Goal: Information Seeking & Learning: Learn about a topic

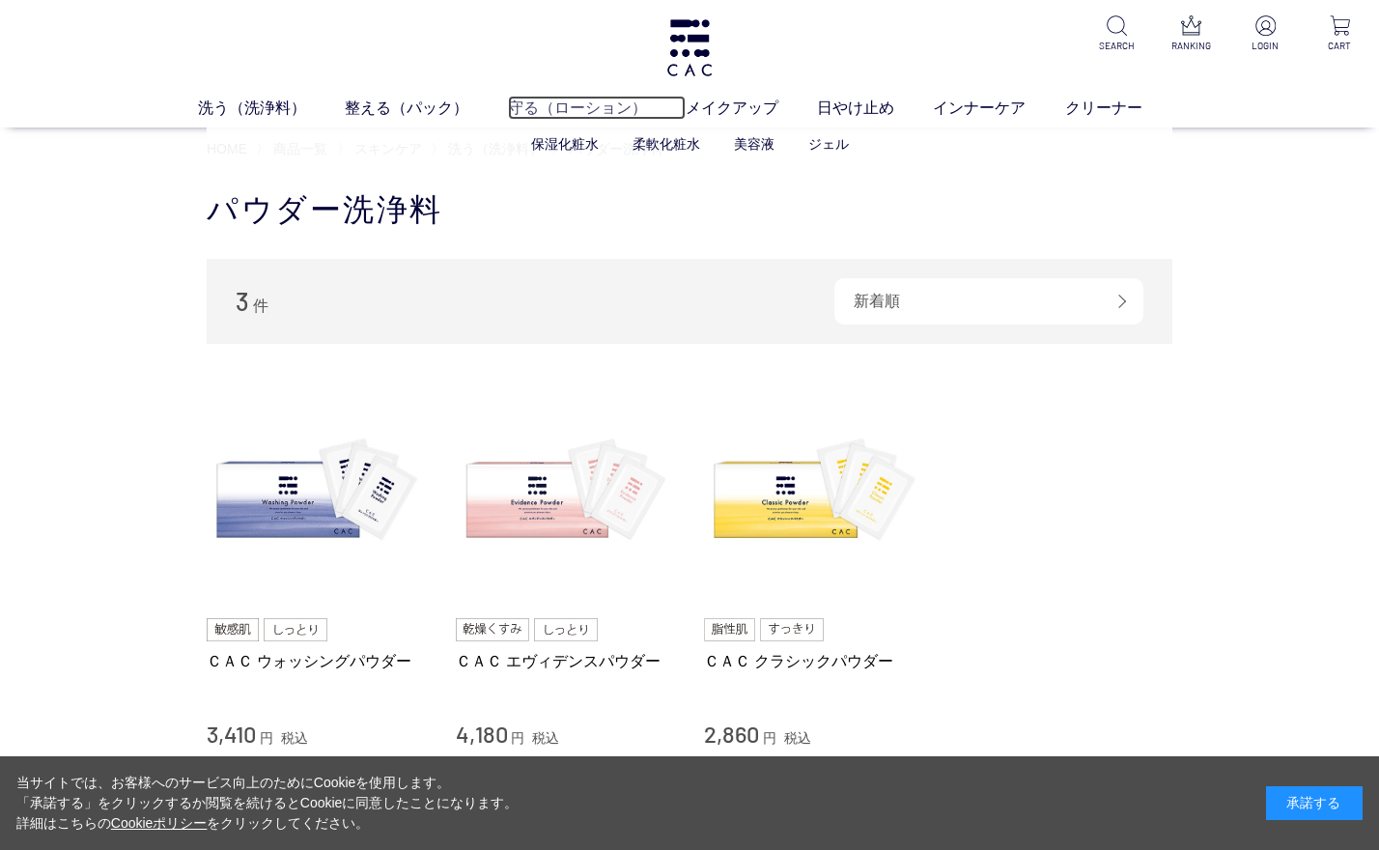
click at [680, 99] on link "守る（ローション）" at bounding box center [597, 107] width 178 height 23
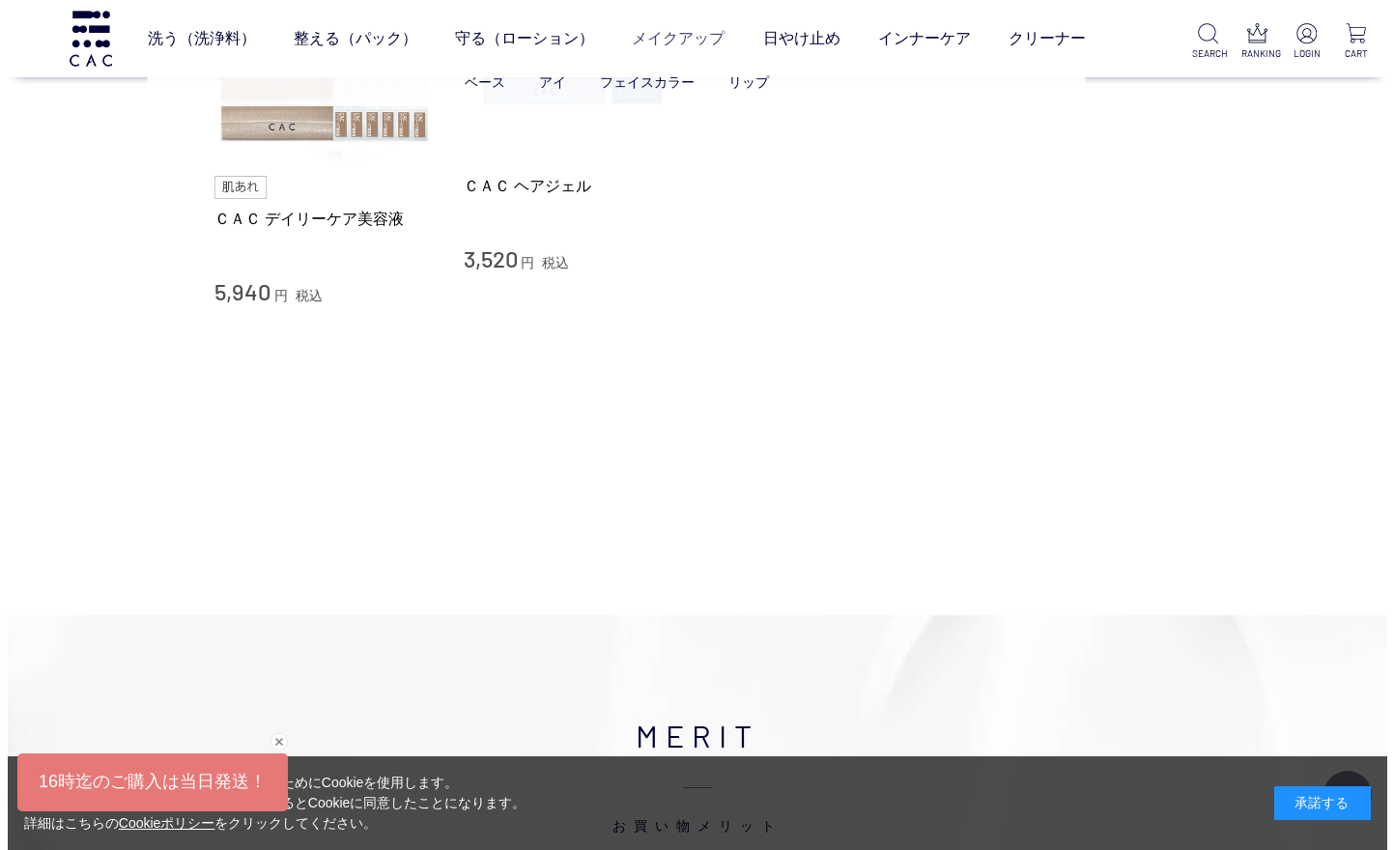
scroll to position [1159, 0]
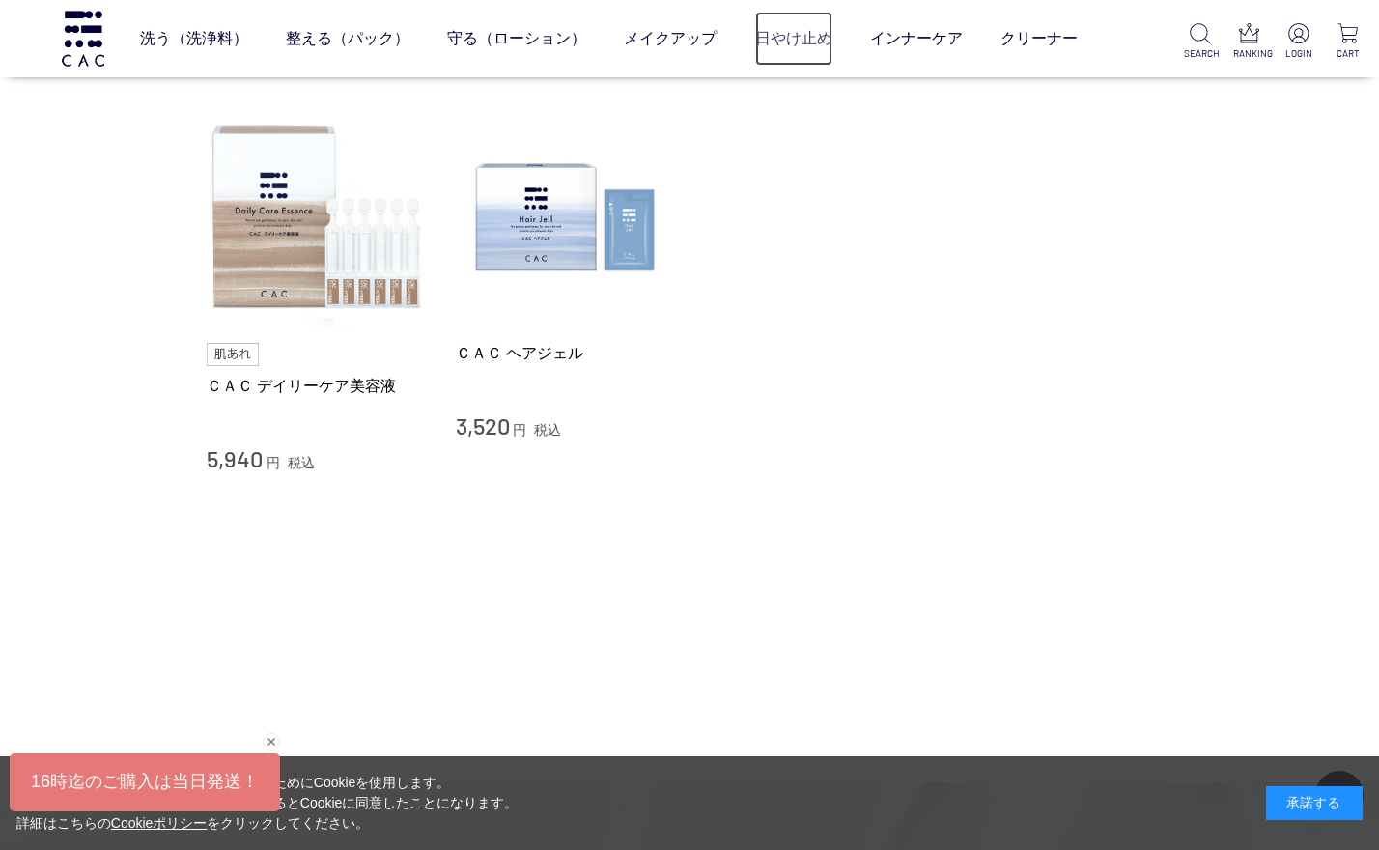
click at [814, 33] on link "日やけ止め" at bounding box center [793, 39] width 77 height 54
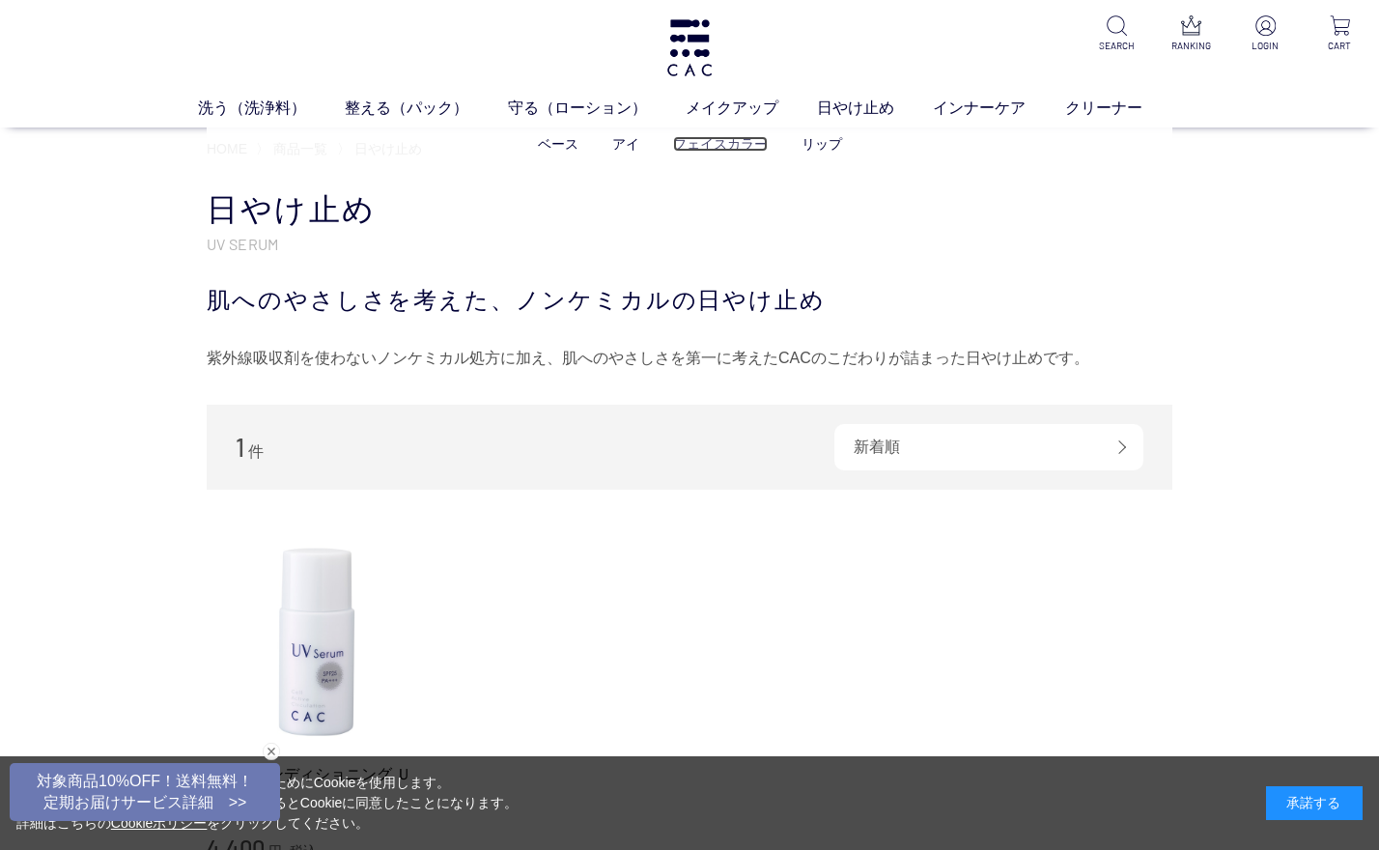
click at [715, 148] on link "フェイスカラー" at bounding box center [720, 143] width 95 height 15
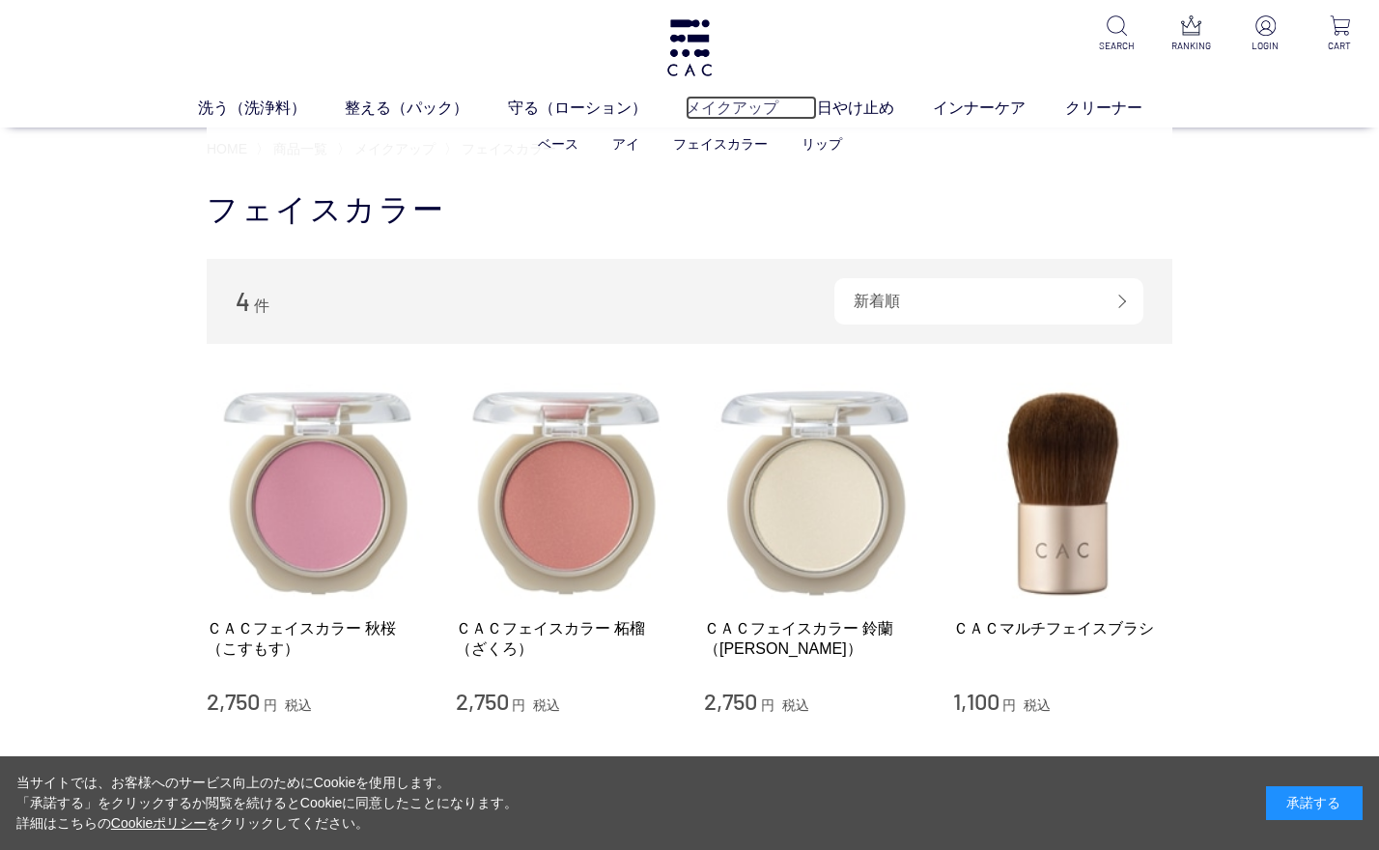
click at [763, 106] on link "メイクアップ" at bounding box center [751, 107] width 131 height 23
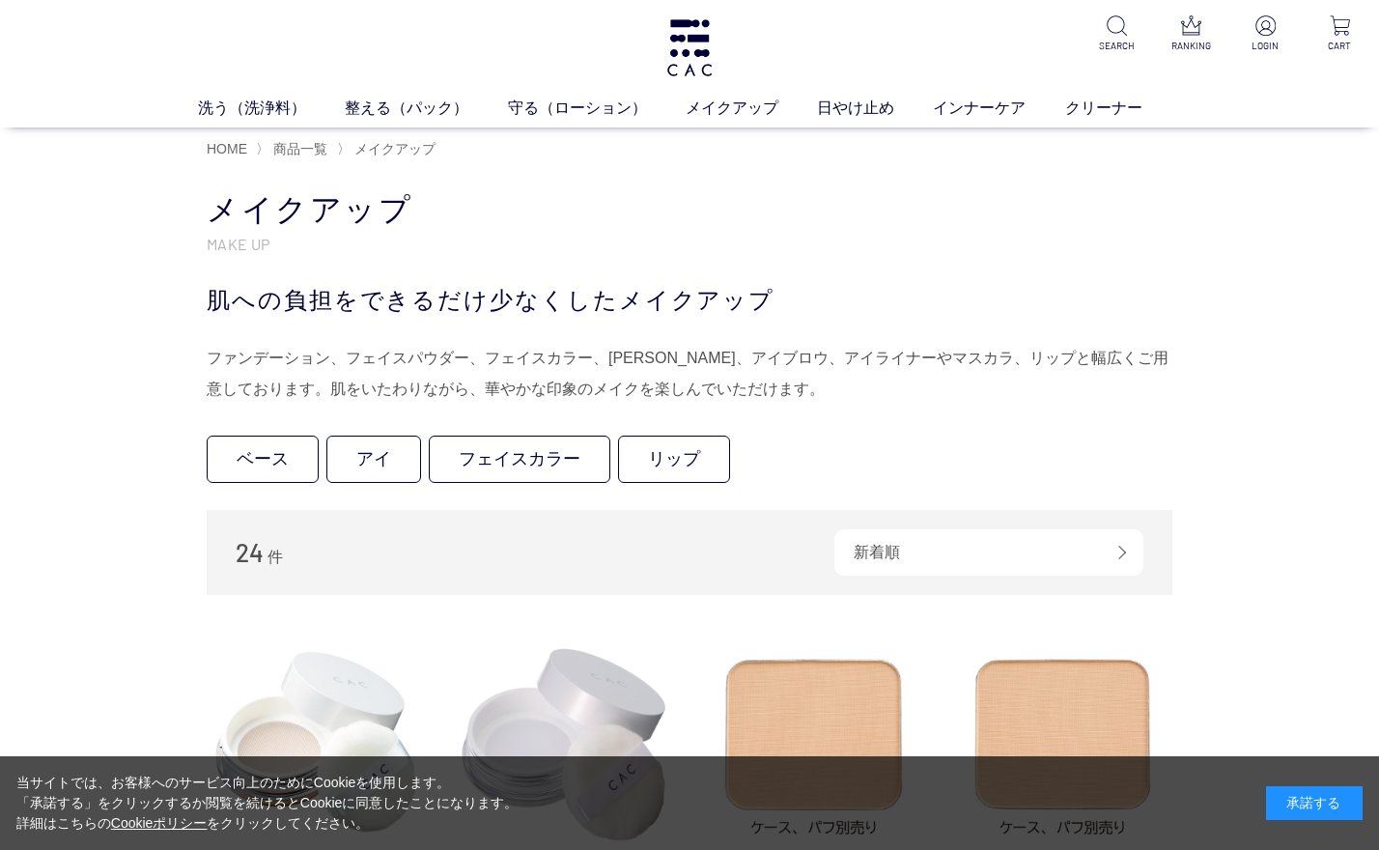
scroll to position [386, 0]
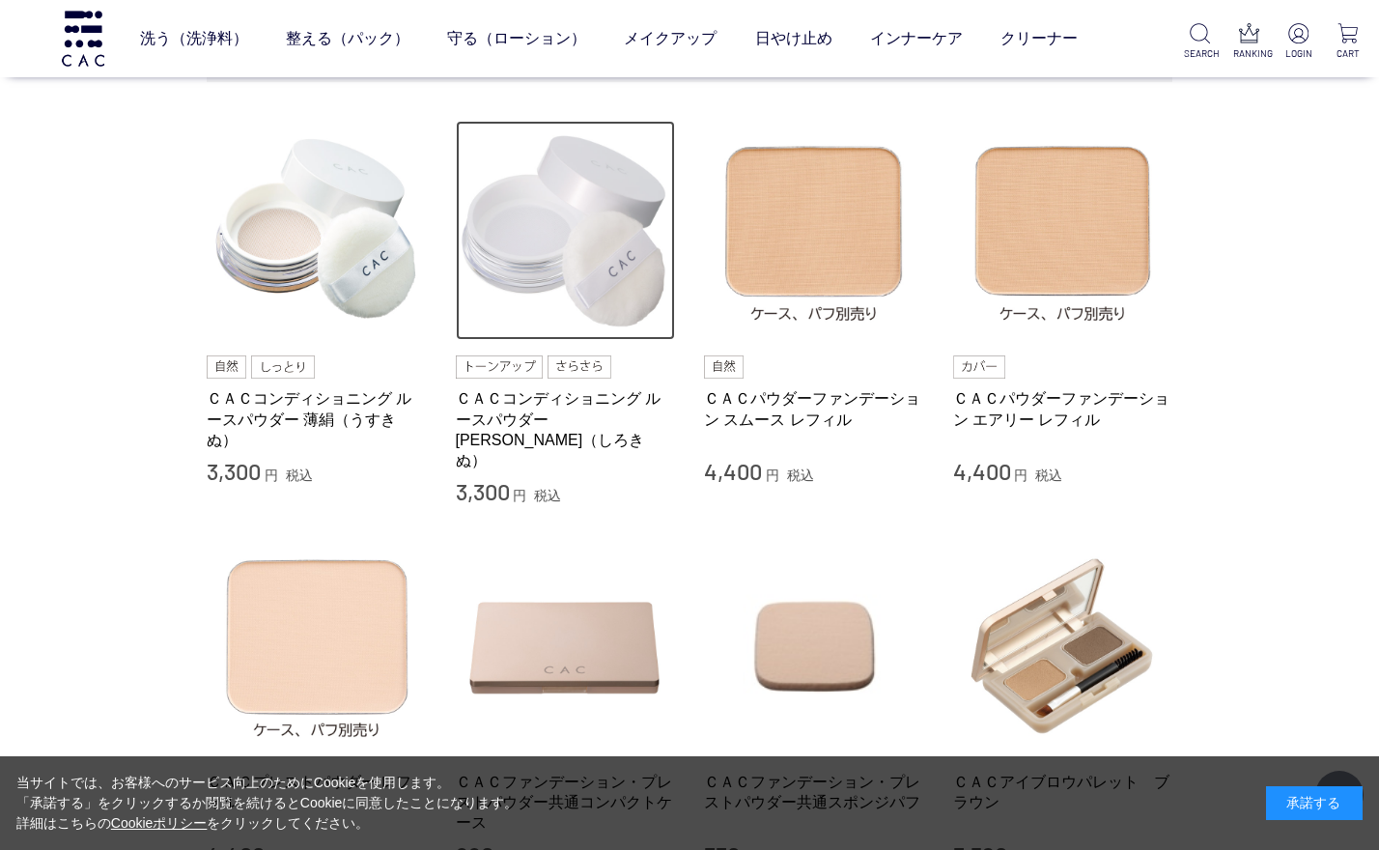
click at [564, 231] on img at bounding box center [566, 231] width 220 height 220
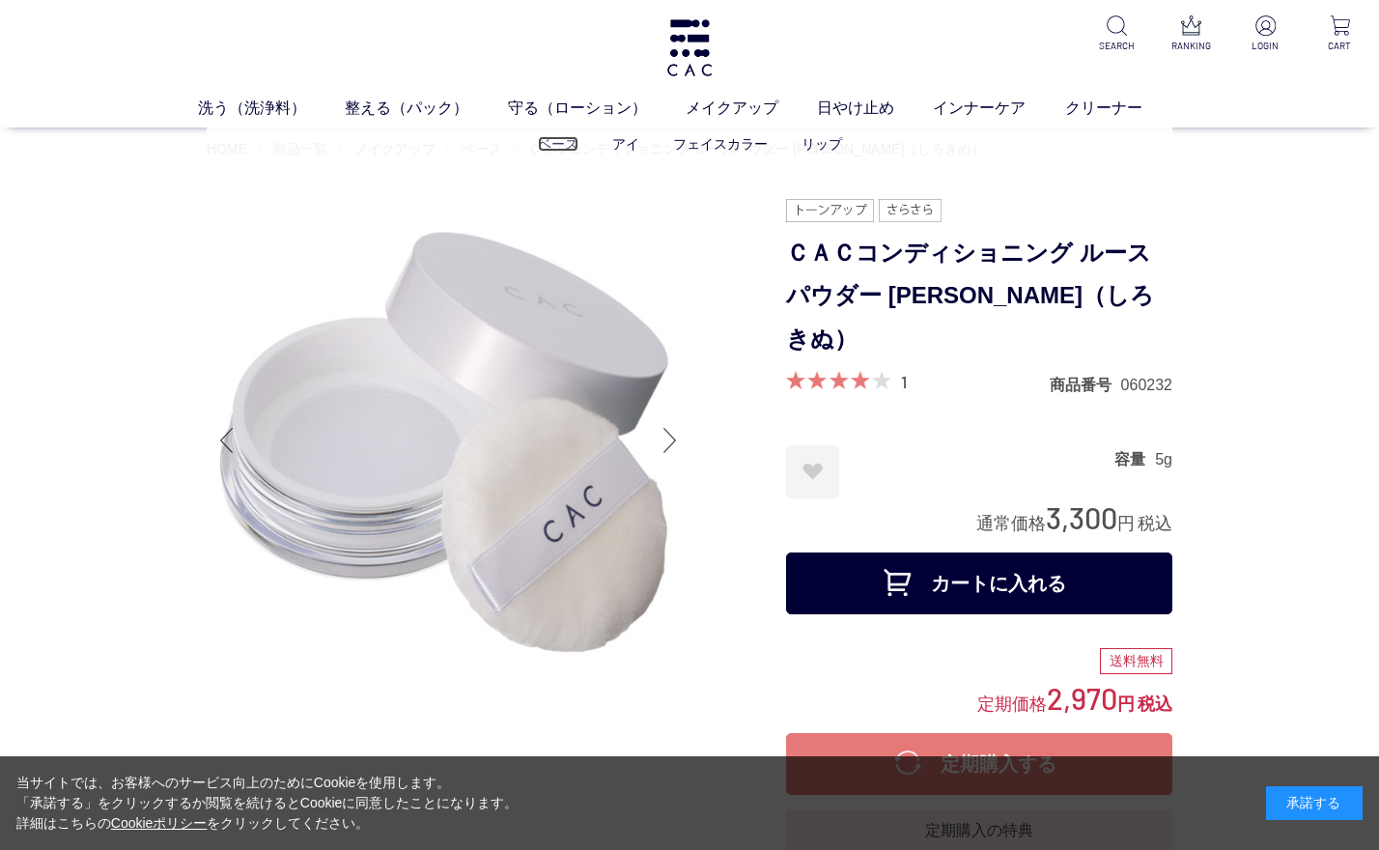
click at [567, 143] on link "ベース" at bounding box center [558, 143] width 41 height 15
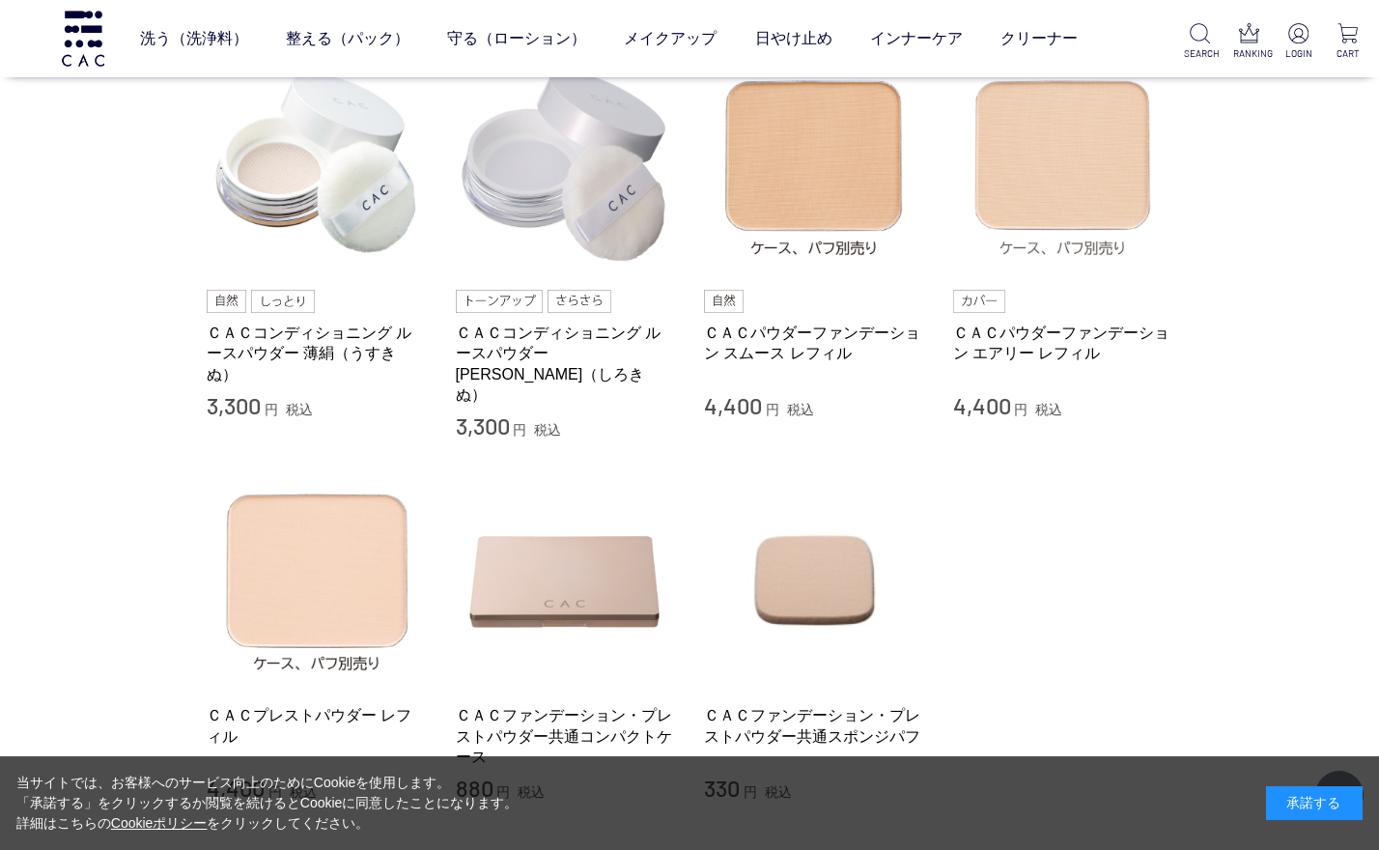
scroll to position [193, 0]
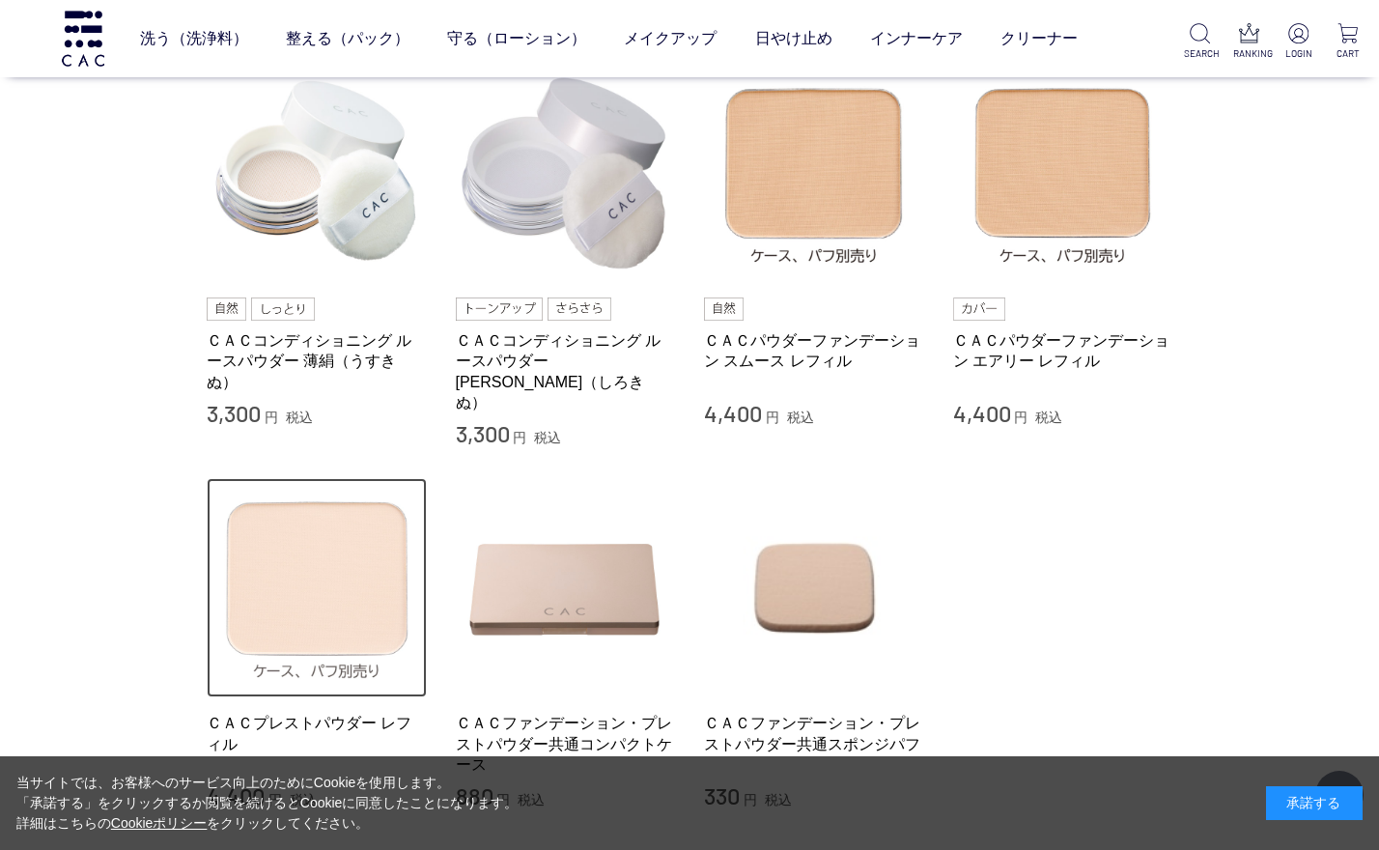
click at [315, 527] on img at bounding box center [317, 588] width 220 height 220
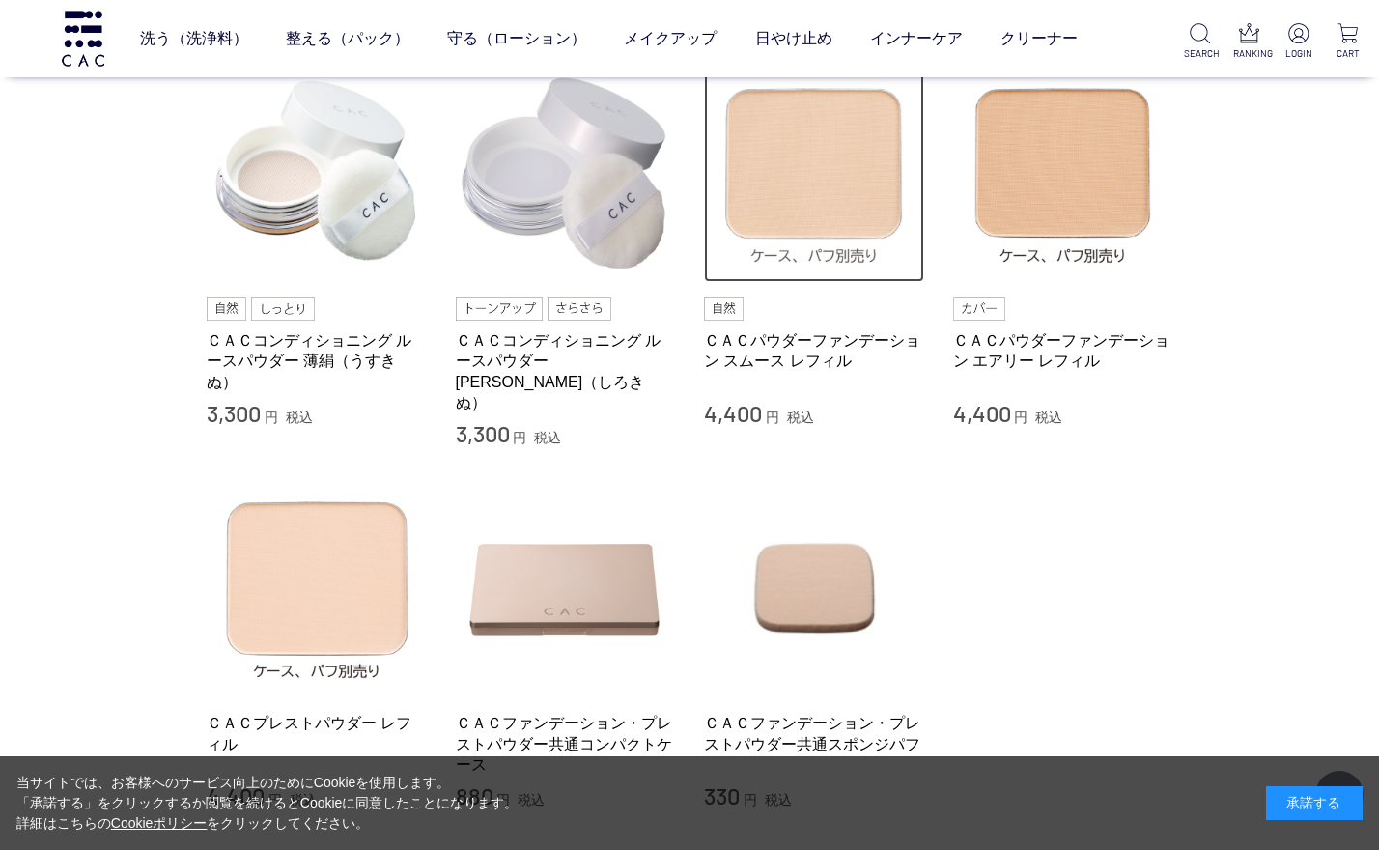
click at [832, 207] on img at bounding box center [814, 173] width 220 height 220
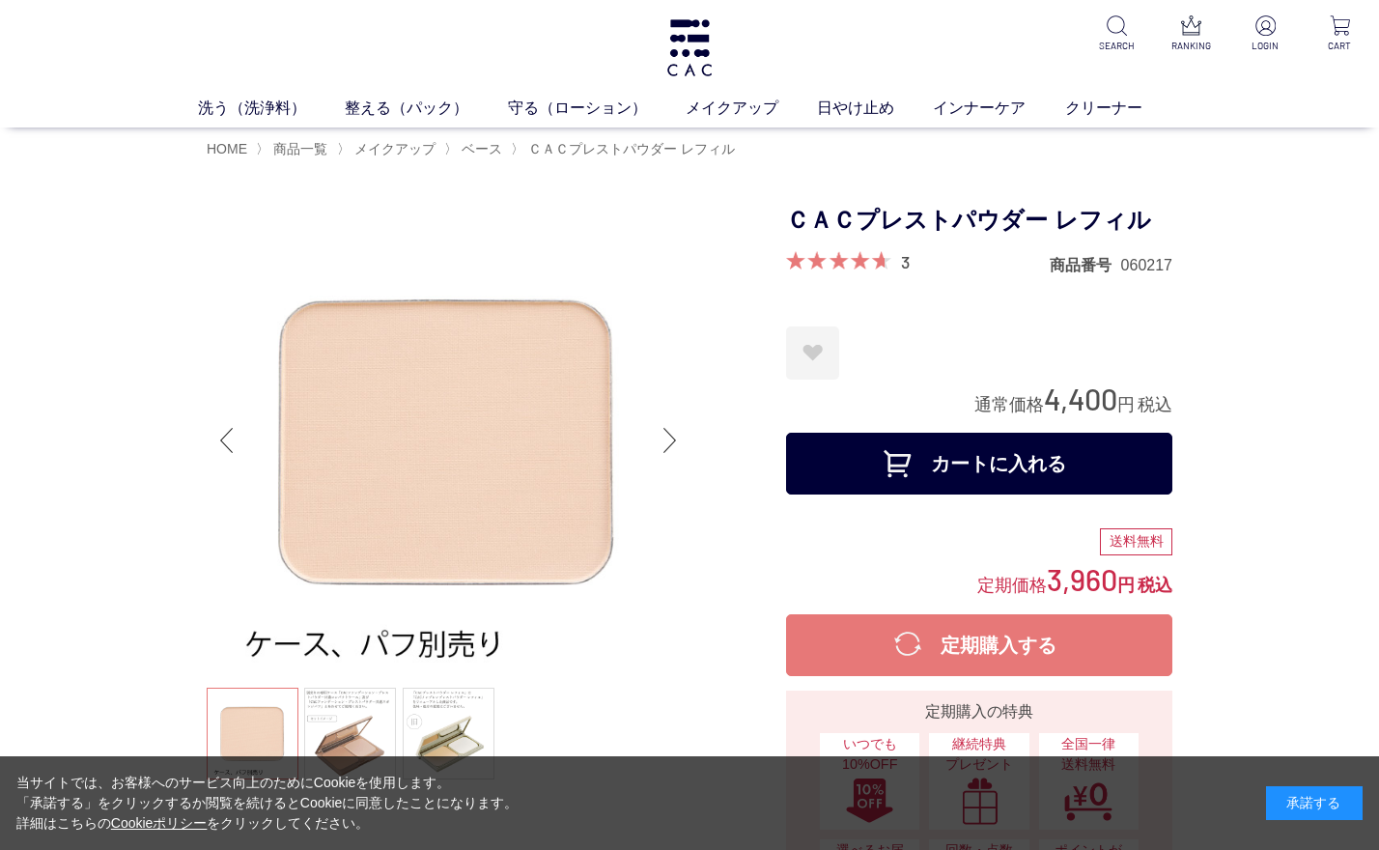
scroll to position [386, 0]
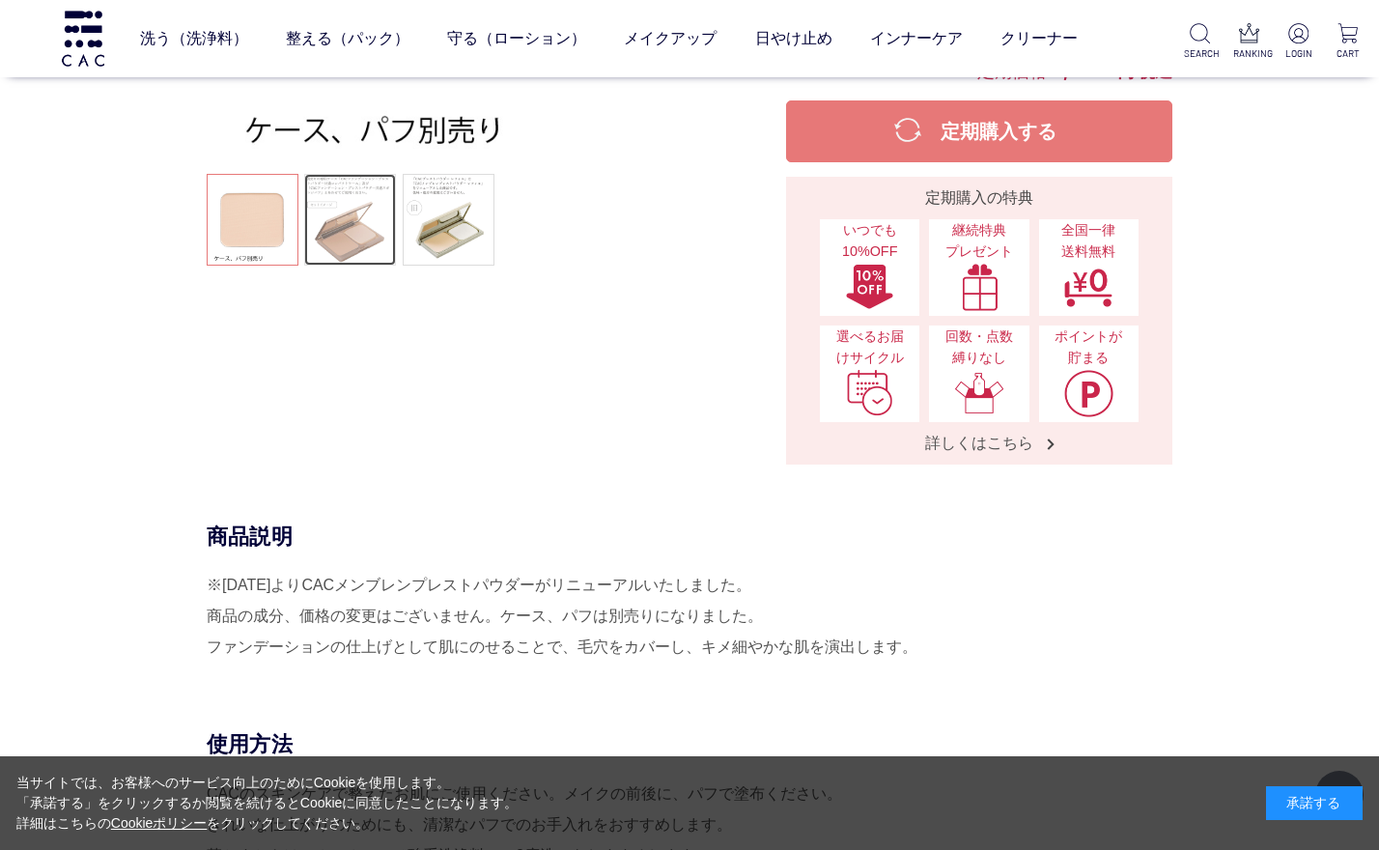
click at [340, 225] on link at bounding box center [350, 220] width 92 height 92
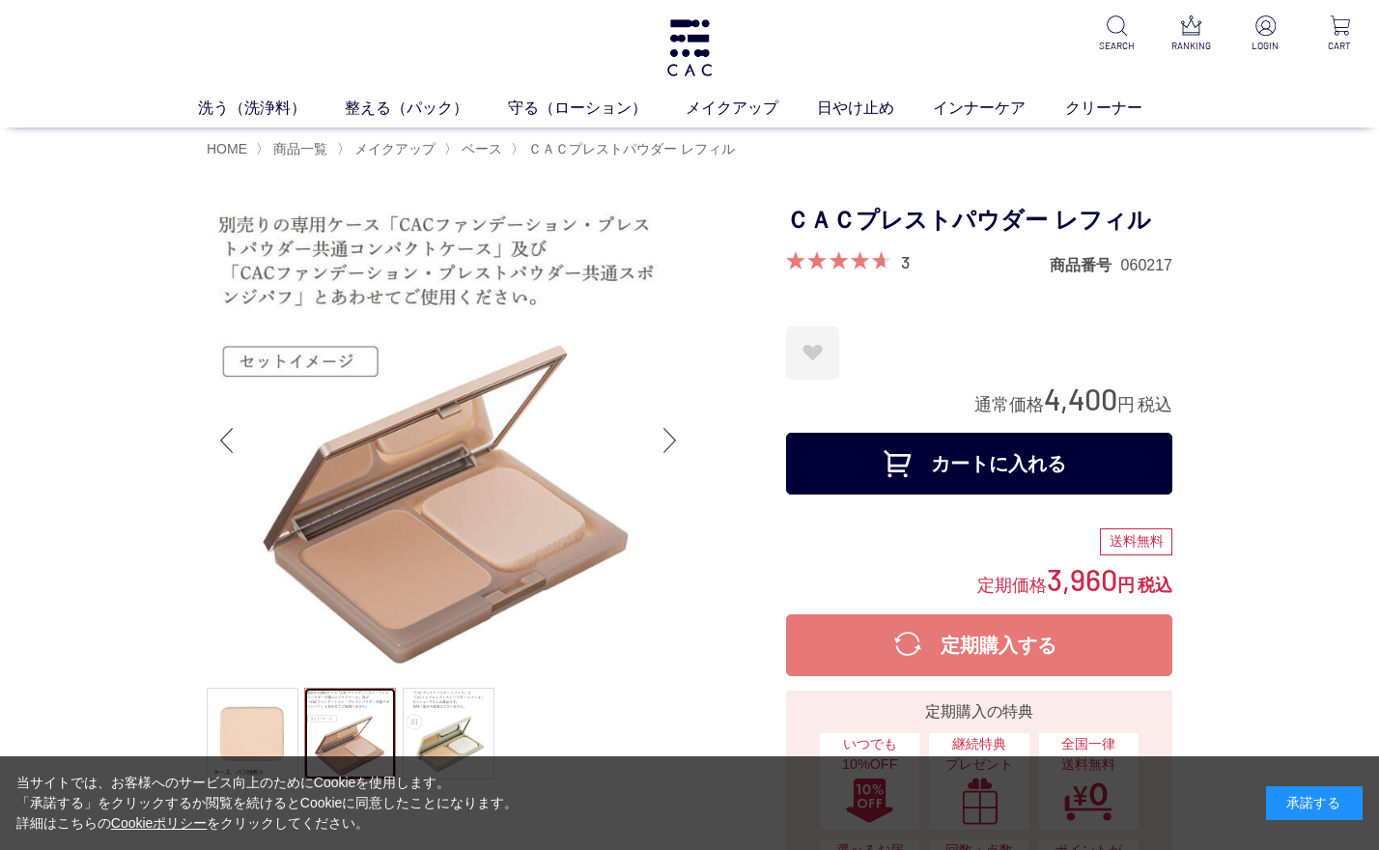
scroll to position [290, 0]
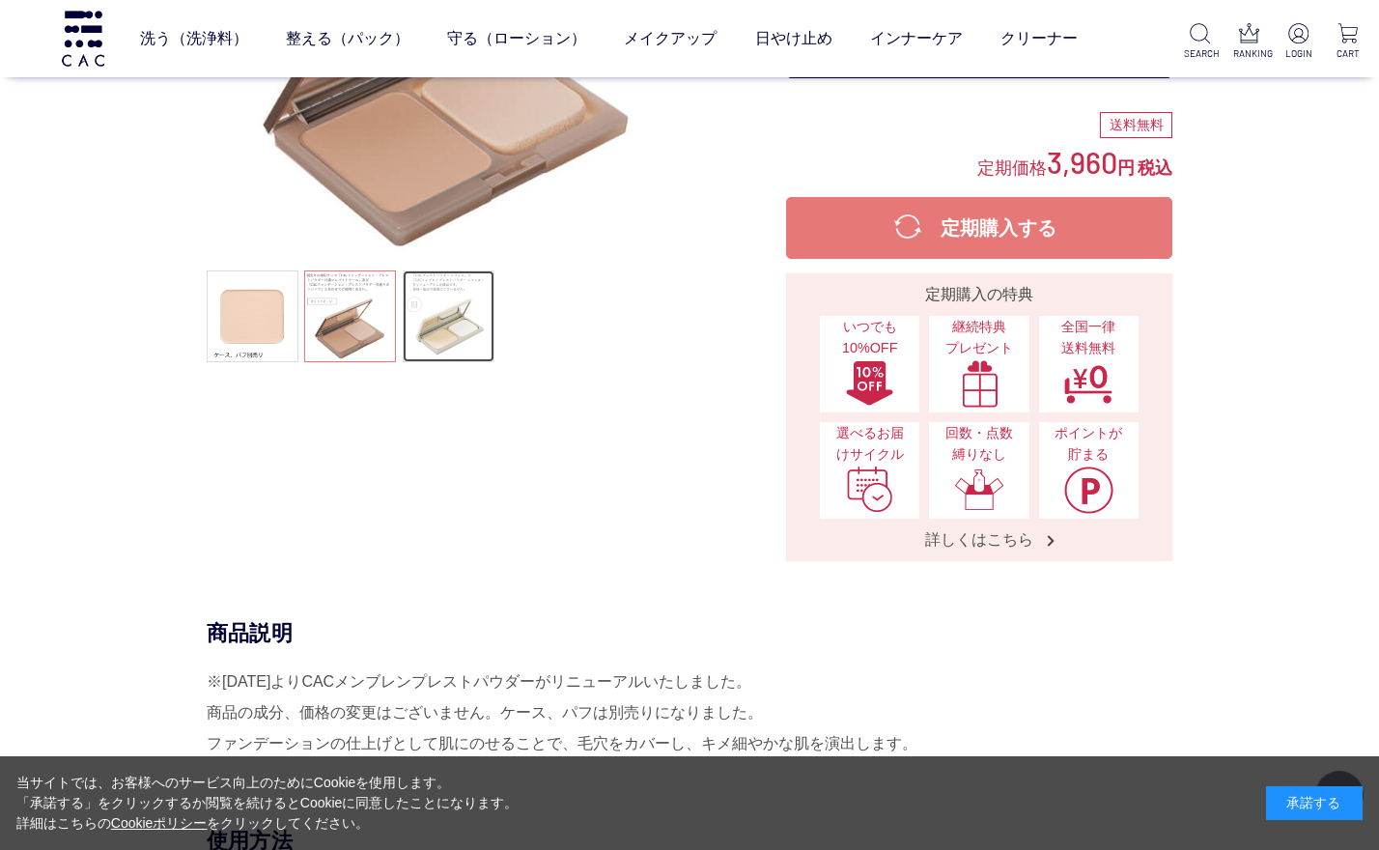
click at [449, 318] on link at bounding box center [449, 316] width 92 height 92
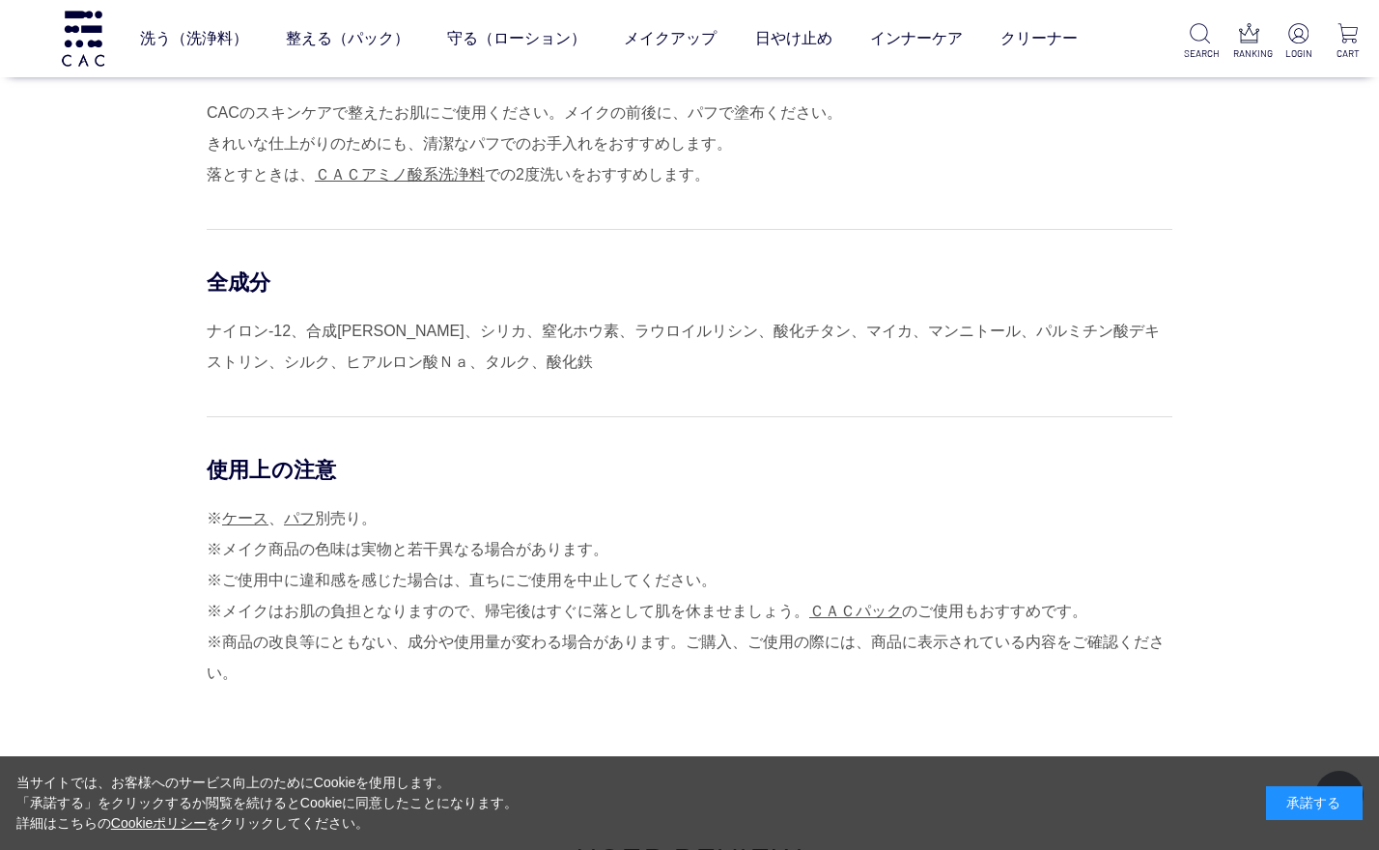
scroll to position [1256, 0]
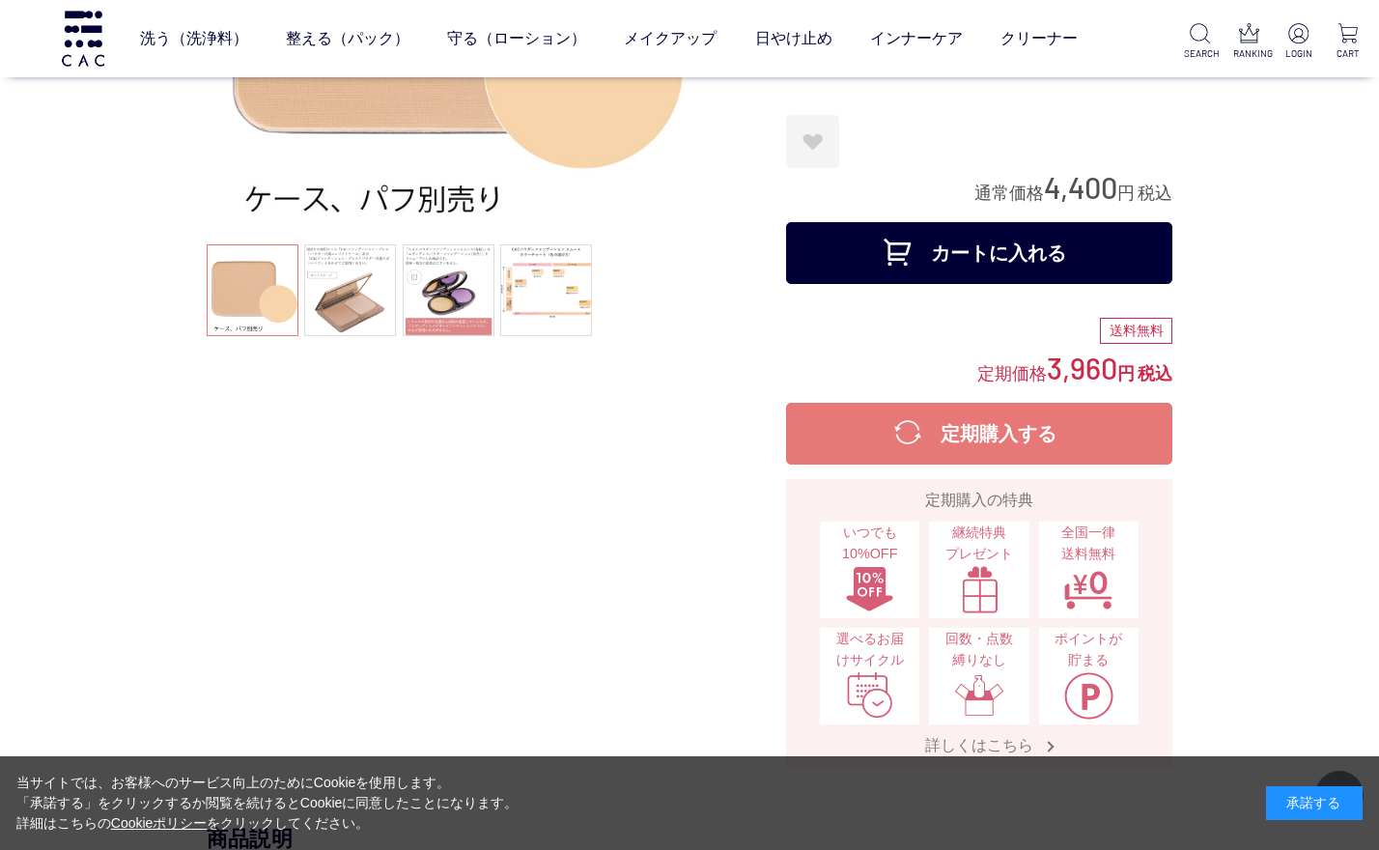
scroll to position [386, 0]
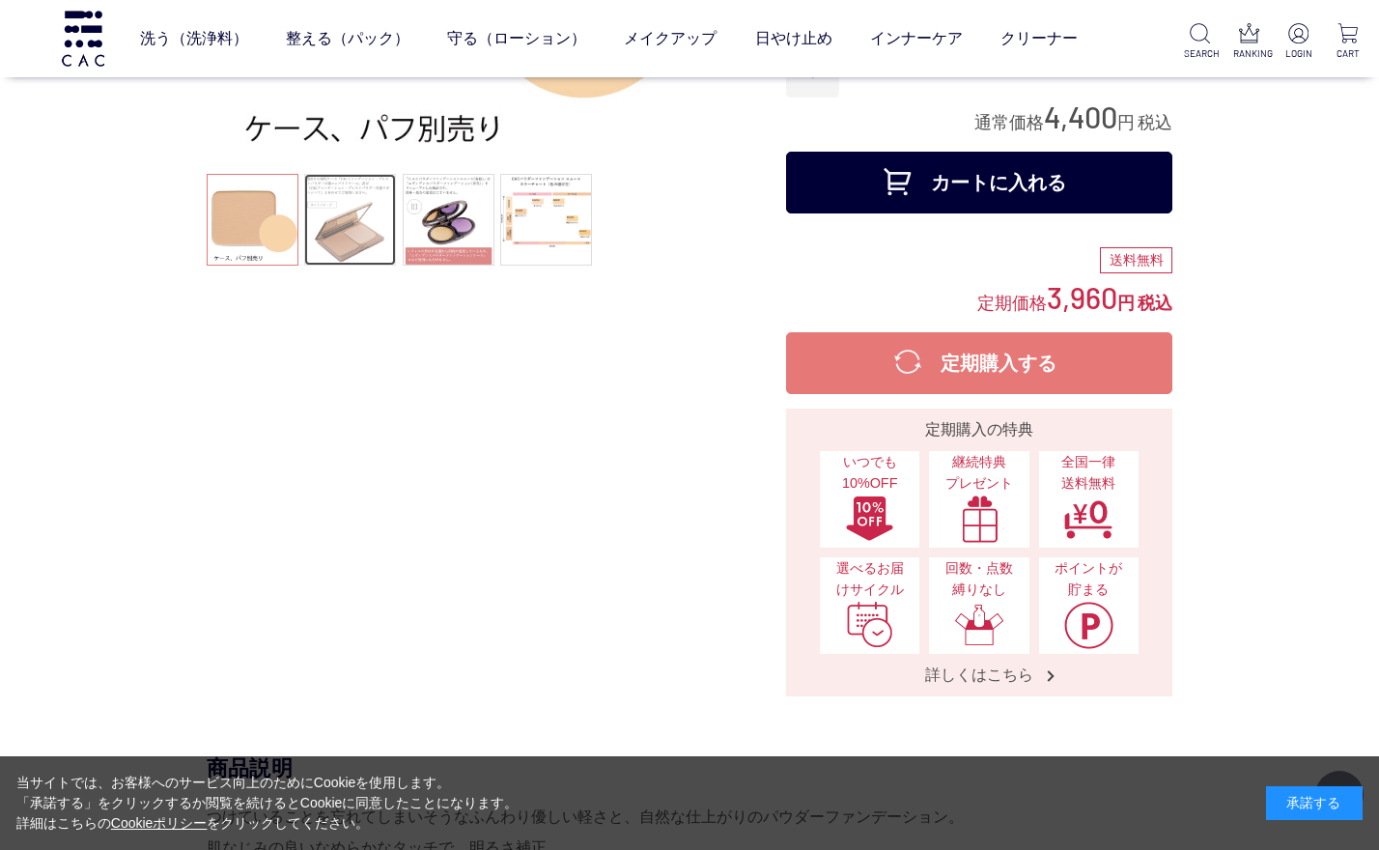
click at [379, 203] on link at bounding box center [350, 220] width 92 height 92
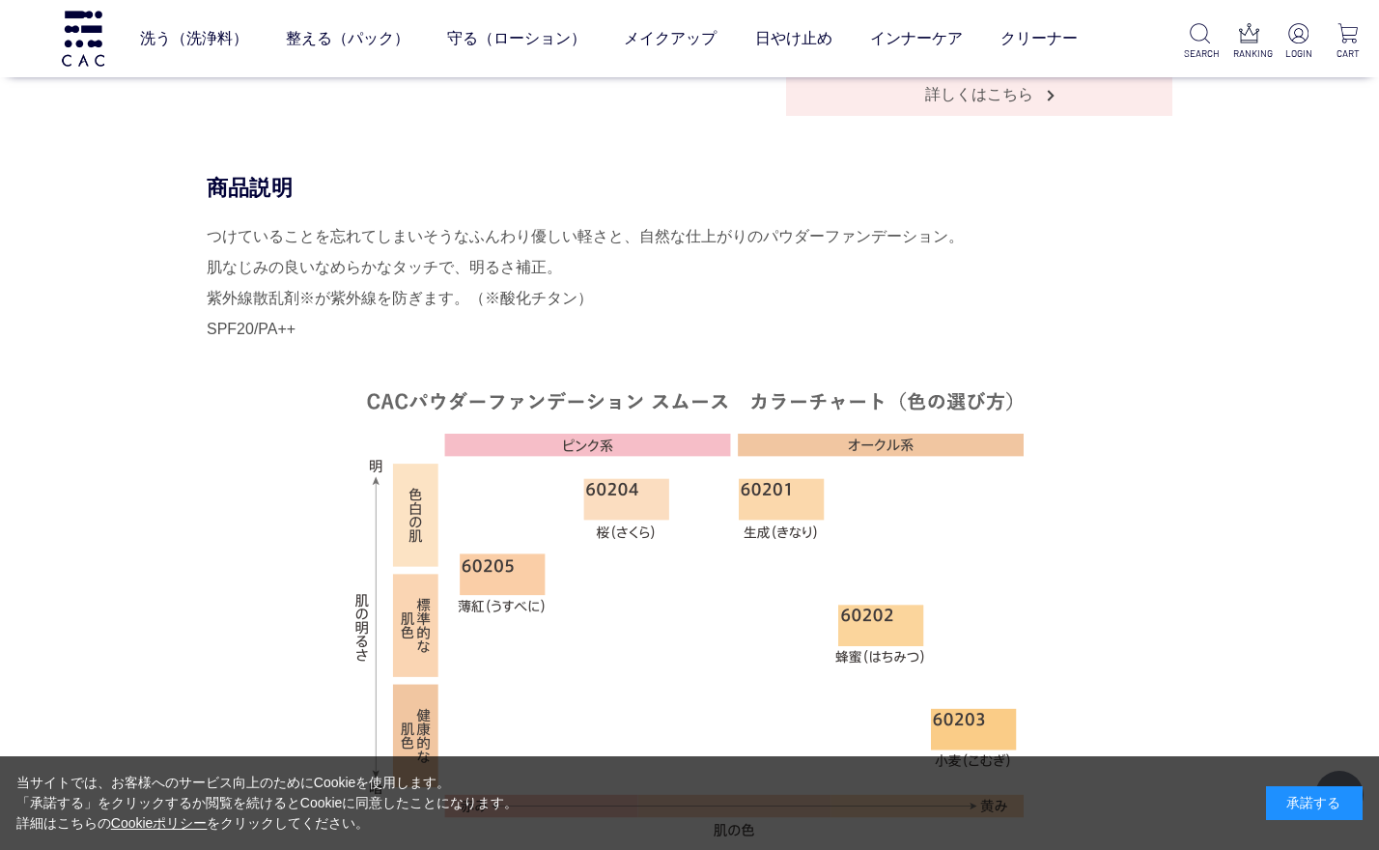
scroll to position [966, 0]
drag, startPoint x: 201, startPoint y: 326, endPoint x: 321, endPoint y: 338, distance: 120.3
click at [321, 338] on div "商品説明 つけていることを忘れてしまいそうなふんわり優しい軽さと、自然な仕上がりのパウダーファンデーション。 肌なじみの良いなめらかなタッチで、明るさ補正。 …" at bounding box center [690, 551] width 966 height 752
drag, startPoint x: 321, startPoint y: 338, endPoint x: 248, endPoint y: 484, distance: 162.9
click at [248, 484] on div "つけていることを忘れてしまいそうなふんわり優しい軽さと、自然な仕上がりのパウダーファンデーション。 肌なじみの良いなめらかなタッチで、明るさ補正。 紫外線散乱…" at bounding box center [690, 541] width 966 height 638
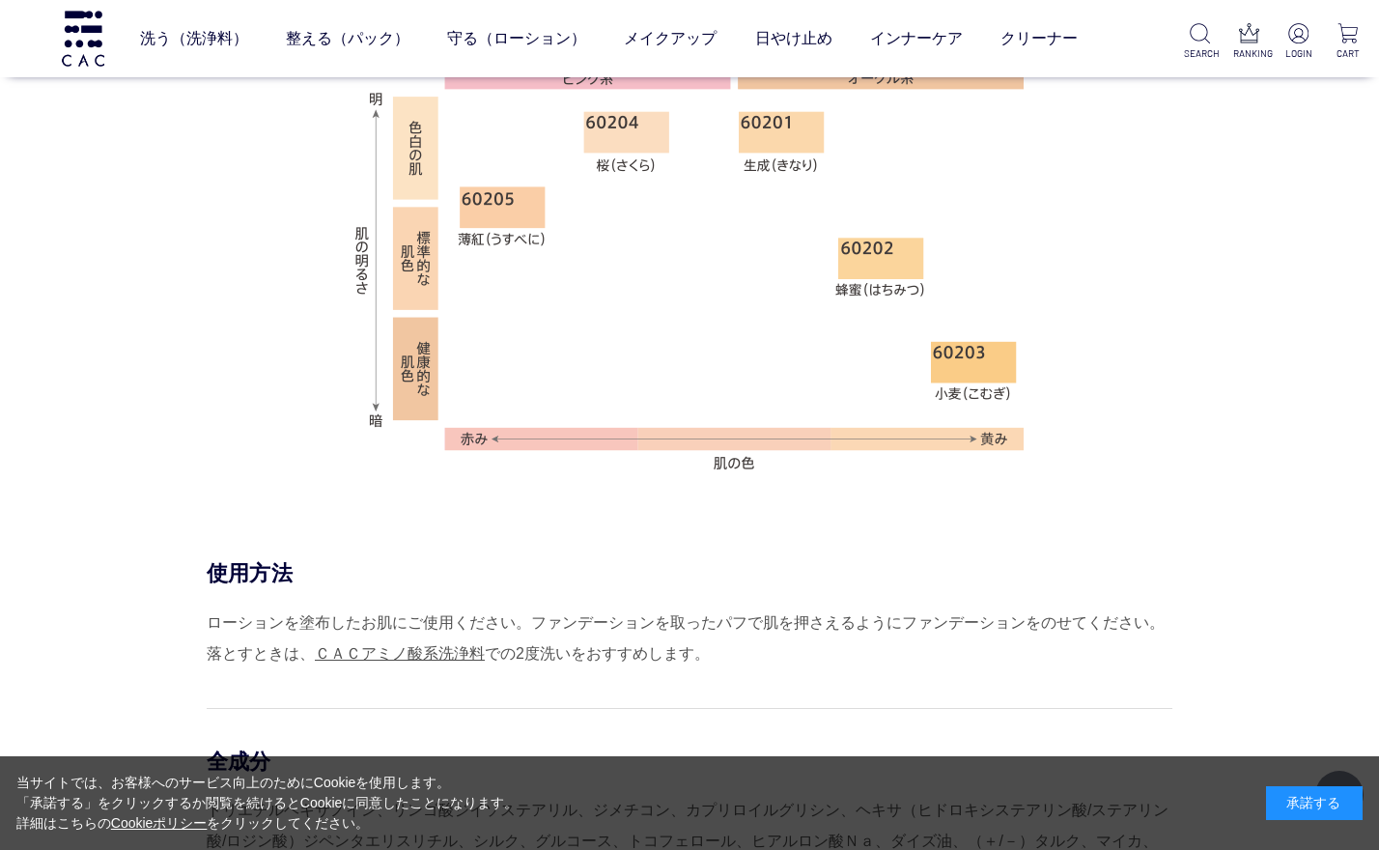
scroll to position [1449, 0]
